Goal: Task Accomplishment & Management: Complete application form

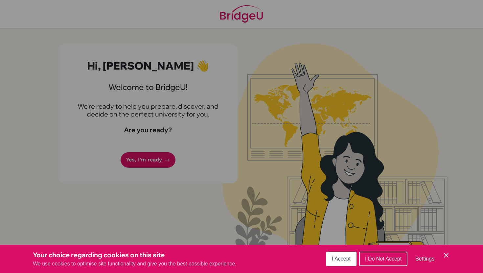
click at [337, 260] on span "I Accept" at bounding box center [341, 259] width 19 height 6
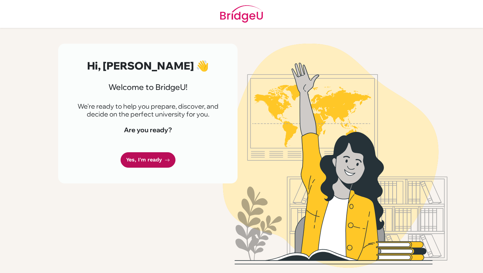
click at [152, 157] on link "Yes, I'm ready" at bounding box center [148, 159] width 55 height 15
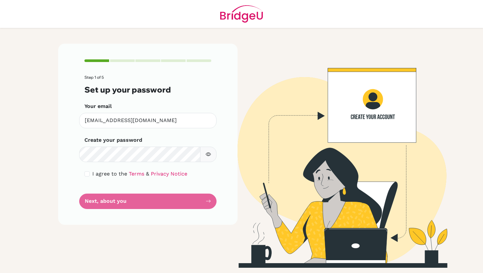
click at [210, 155] on icon "button" at bounding box center [208, 155] width 5 height 4
click at [210, 154] on icon "button" at bounding box center [208, 154] width 5 height 5
click at [88, 177] on div "I agree to the Terms & Privacy Notice" at bounding box center [147, 174] width 127 height 8
click at [87, 174] on input "checkbox" at bounding box center [86, 173] width 5 height 5
checkbox input "true"
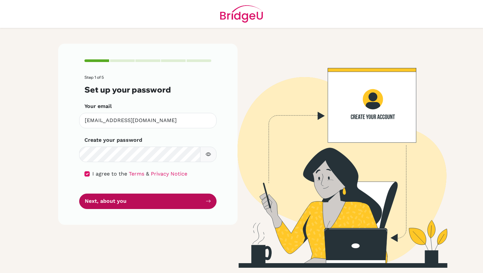
click at [94, 203] on button "Next, about you" at bounding box center [147, 201] width 137 height 15
